Goal: Transaction & Acquisition: Purchase product/service

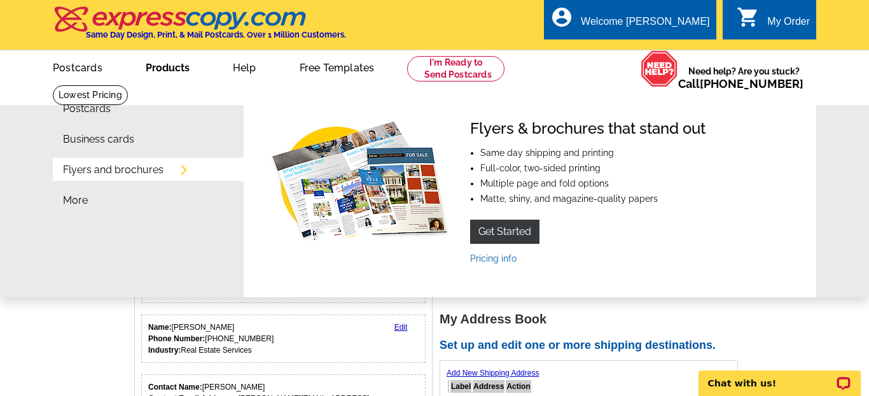
click at [159, 169] on link "Flyers and brochures" at bounding box center [113, 170] width 101 height 10
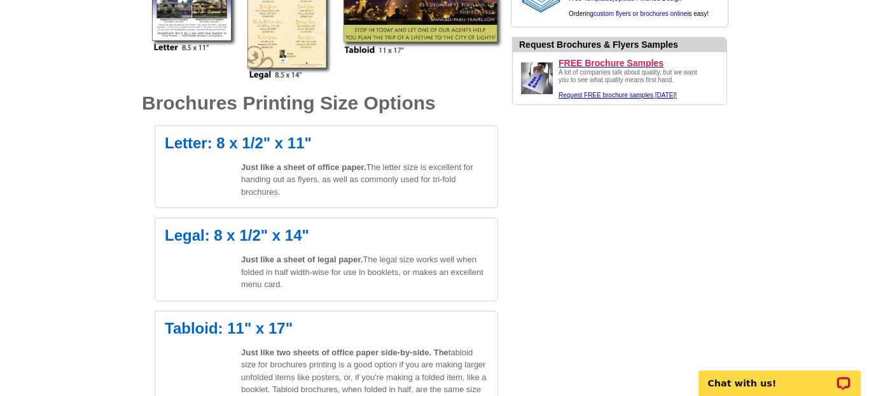
scroll to position [360, 0]
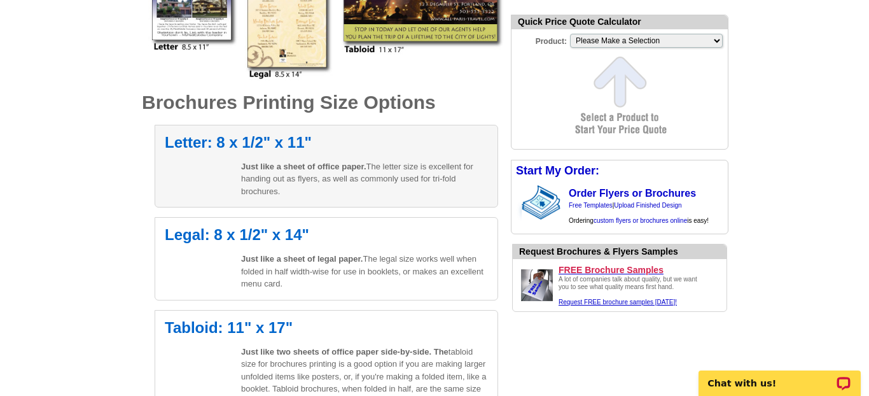
click at [308, 154] on div "Letter: 8 x 1/2" x 11" Just like a sheet of office paper. The letter size is ex…" at bounding box center [327, 166] width 344 height 83
select select "6"
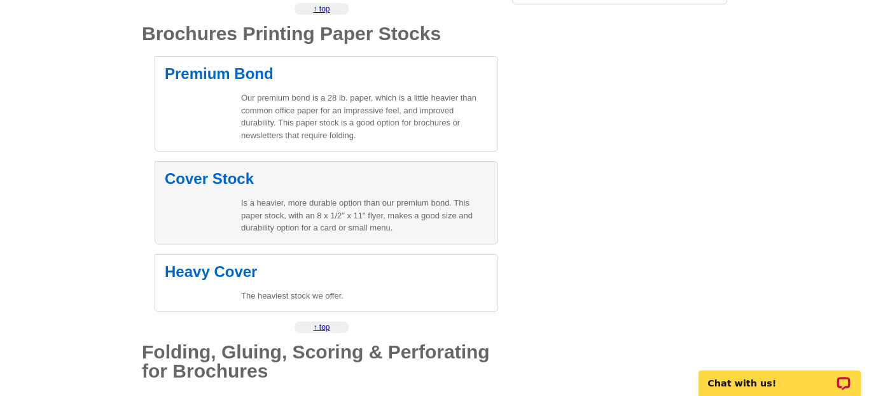
scroll to position [789, 0]
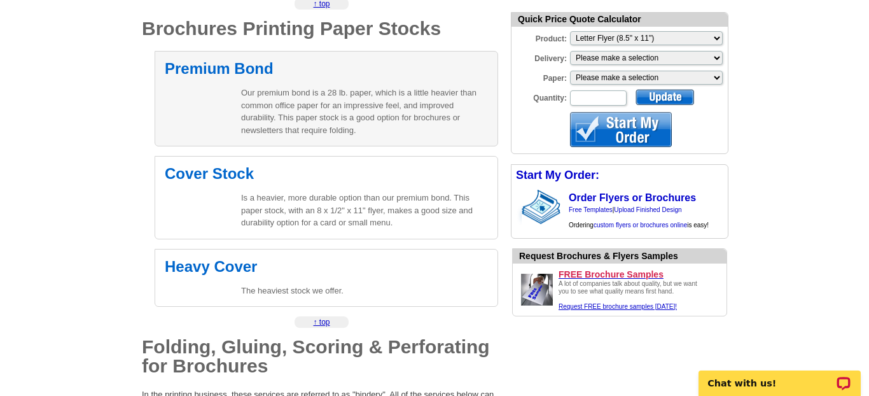
click at [342, 132] on p "Our premium bond is a 28 lb. paper, which is a little heavier than common offic…" at bounding box center [364, 112] width 247 height 50
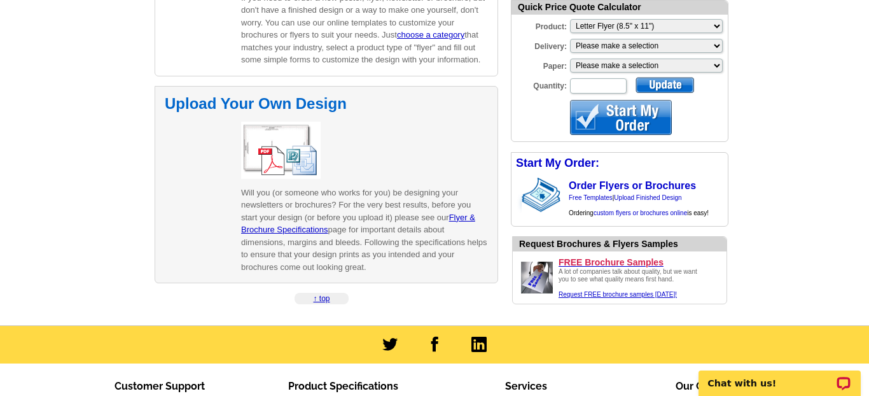
scroll to position [1915, 0]
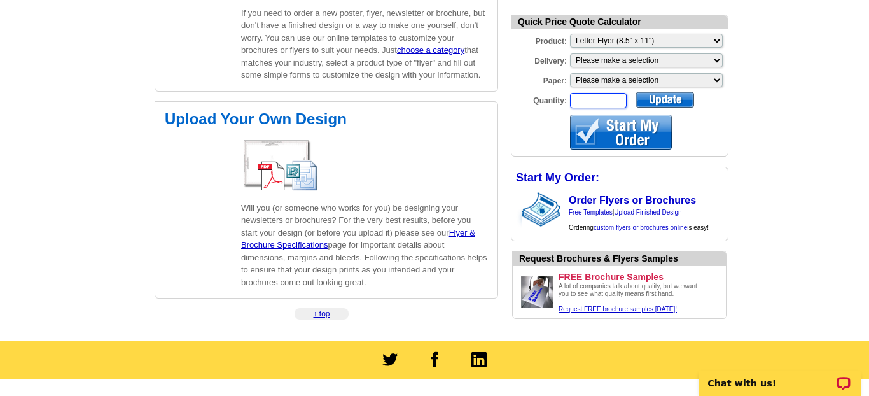
click at [603, 100] on input "Quantity:" at bounding box center [598, 100] width 57 height 15
type input "100"
click at [629, 137] on div at bounding box center [621, 132] width 102 height 35
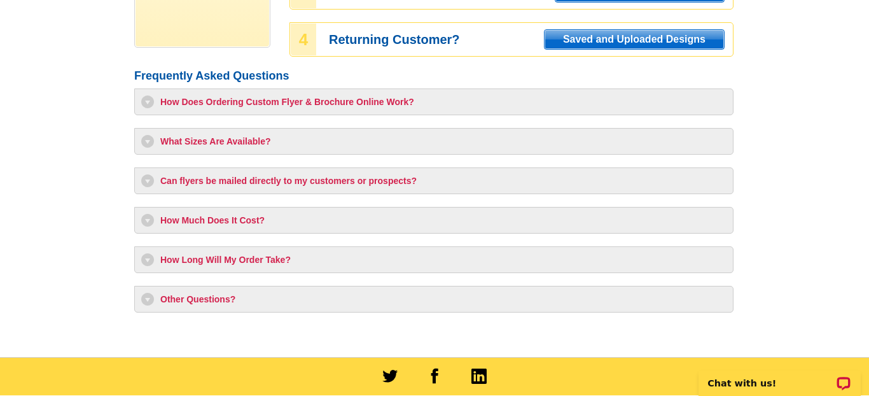
scroll to position [371, 0]
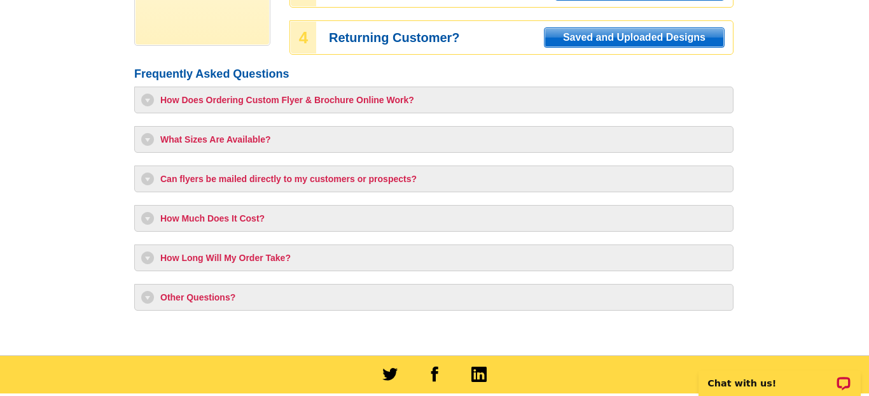
click at [340, 218] on h3 "How Much Does It Cost?" at bounding box center [433, 218] width 585 height 13
select select "6"
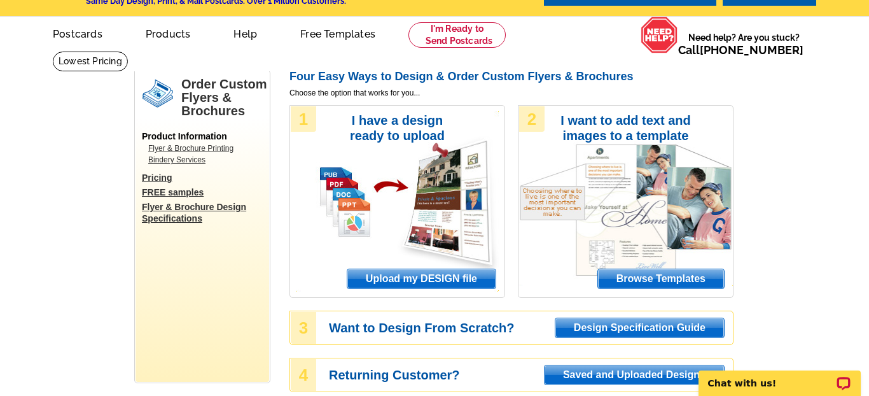
scroll to position [31, 0]
